Goal: Information Seeking & Learning: Find specific fact

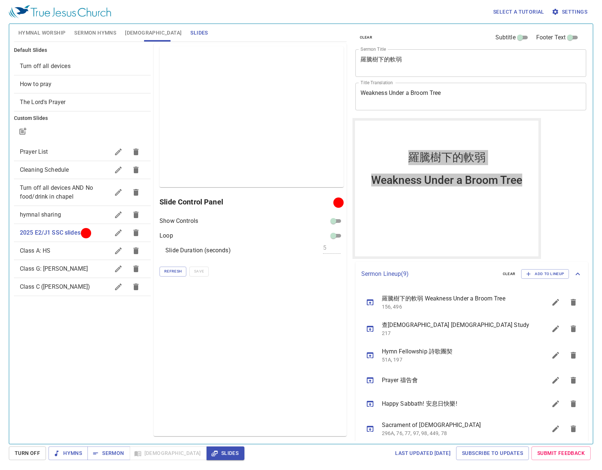
scroll to position [83, 0]
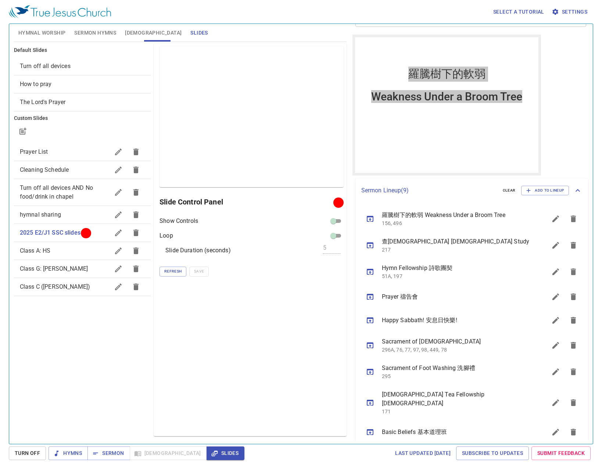
drag, startPoint x: 233, startPoint y: 303, endPoint x: 252, endPoint y: 248, distance: 57.6
click at [236, 297] on div "Preview Only Slide Control Panel Show Controls Loop Slide Duration (seconds) 5 …" at bounding box center [250, 239] width 193 height 393
click at [165, 271] on span "Refresh" at bounding box center [172, 271] width 17 height 7
click at [552, 122] on div "clear Subtitle Footer Text Sermon Title 羅騰樹下的軟弱 x Sermon Title Title Translatio…" at bounding box center [471, 231] width 242 height 420
click at [173, 273] on span "Refresh" at bounding box center [172, 271] width 17 height 7
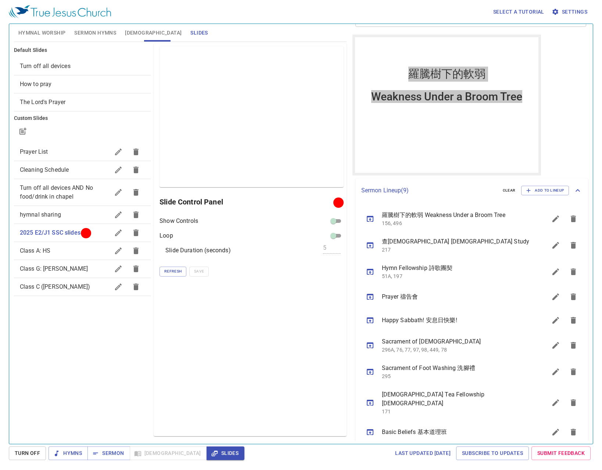
click at [159, 271] on div "Preview Only Slide Control Panel Show Controls Loop Slide Duration (seconds) 5 …" at bounding box center [250, 239] width 193 height 393
click at [170, 270] on span "Refresh" at bounding box center [172, 271] width 17 height 7
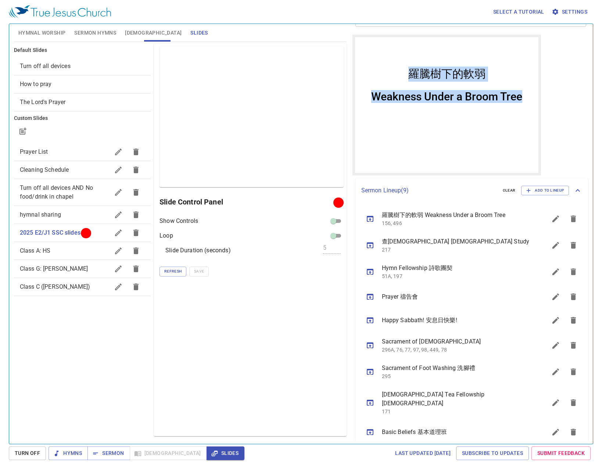
click at [396, 128] on div "羅騰樹下的軟弱 羅騰樹下的軟弱 Weakness Under a Broom Tree Weakness Under a Broom Tree" at bounding box center [447, 105] width 184 height 136
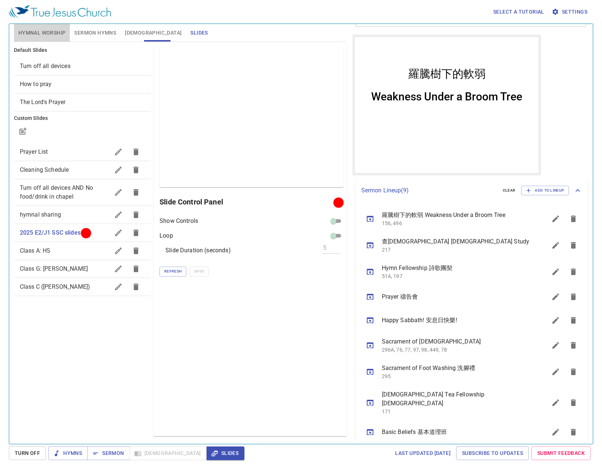
click at [24, 32] on span "Hymnal Worship" at bounding box center [41, 32] width 47 height 9
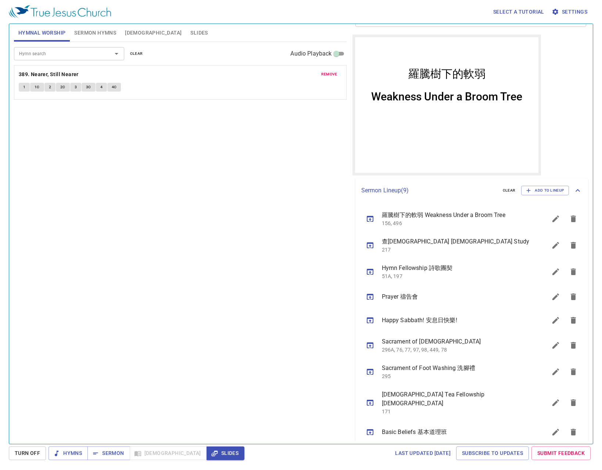
click at [135, 49] on button "clear" at bounding box center [137, 53] width 22 height 9
click at [71, 53] on input "Hymn search" at bounding box center [58, 53] width 84 height 8
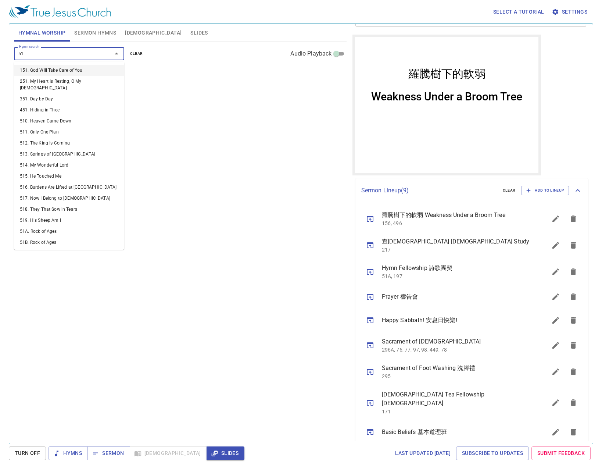
type input "516"
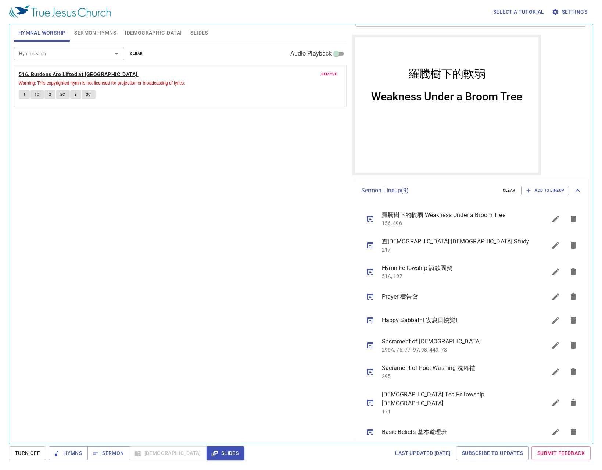
click at [51, 75] on b "516. Burdens Are Lifted at [GEOGRAPHIC_DATA]" at bounding box center [78, 74] width 119 height 9
click at [102, 454] on span "Sermon" at bounding box center [108, 453] width 31 height 9
click at [63, 451] on span "Hymns" at bounding box center [68, 453] width 28 height 9
click at [81, 191] on div "Hymn search Hymn search clear Audio Playback remove 516. Burdens Are Lifted at …" at bounding box center [180, 240] width 333 height 396
